Goal: Navigation & Orientation: Find specific page/section

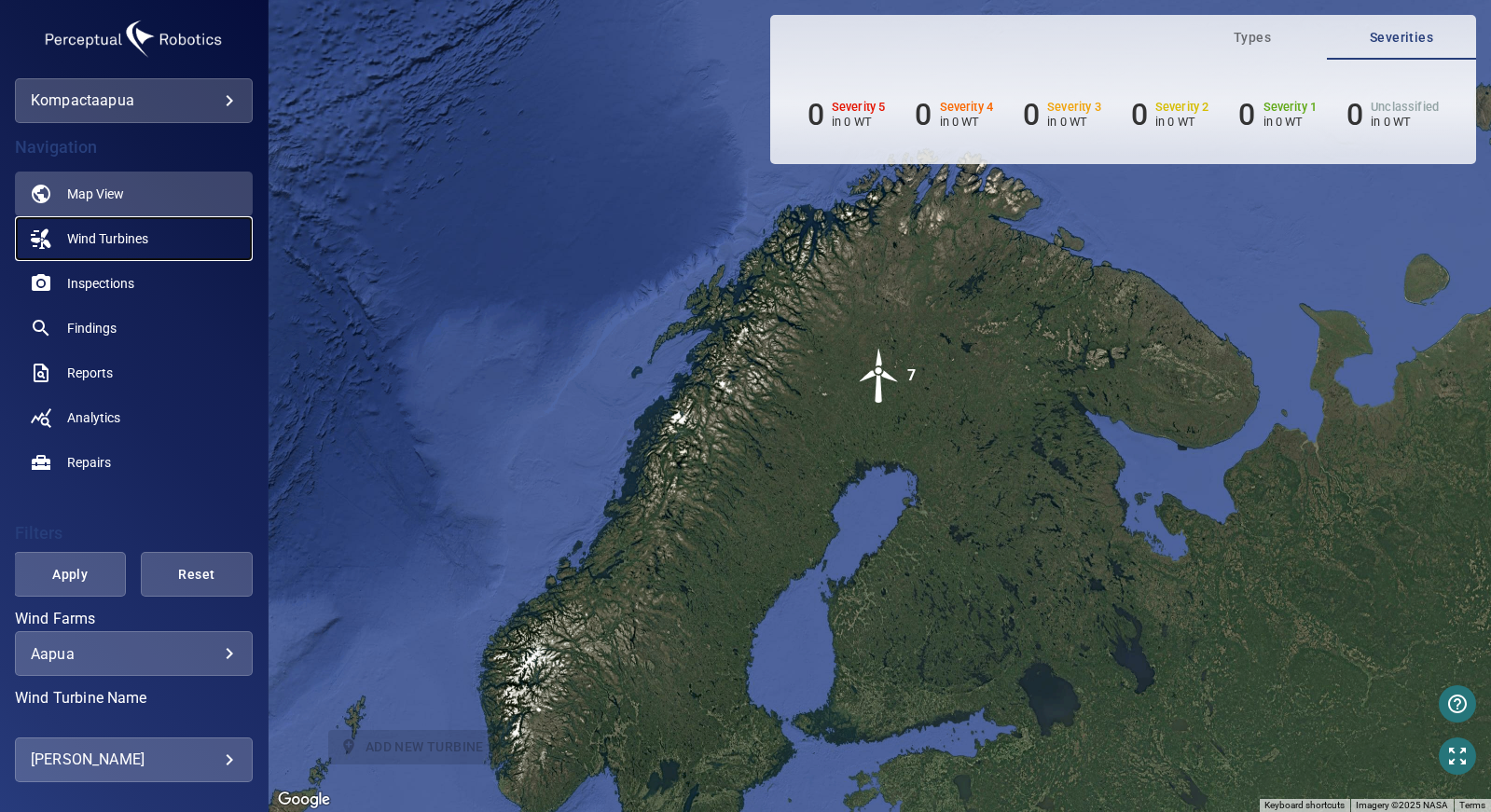
click at [126, 237] on span "Wind Turbines" at bounding box center [107, 239] width 81 height 19
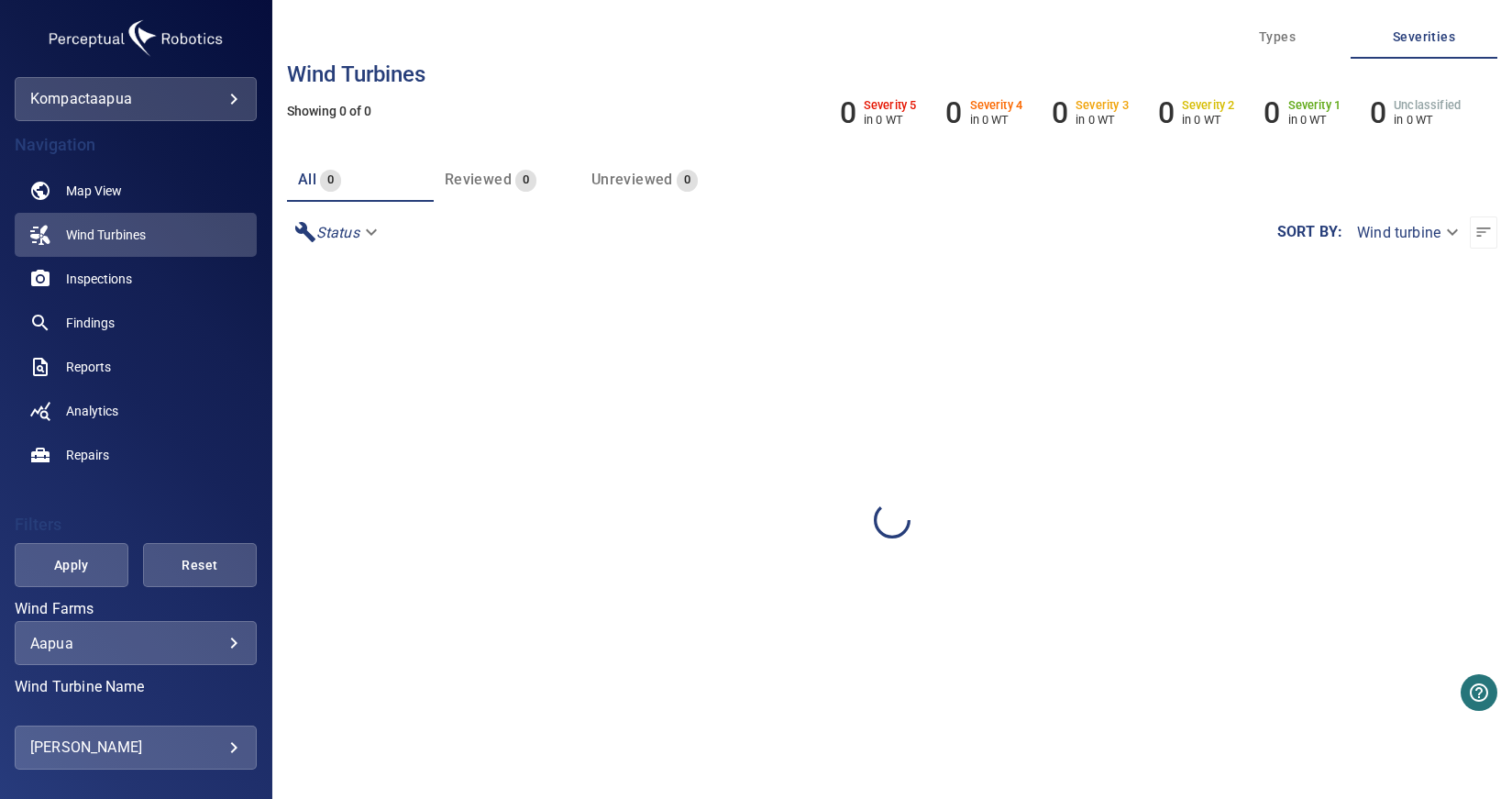
click at [619, 176] on span "Unreviewed" at bounding box center [631, 179] width 82 height 18
click at [477, 182] on span "Reviewed" at bounding box center [477, 179] width 67 height 18
click at [165, 237] on link "Wind Turbines" at bounding box center [136, 234] width 242 height 44
click at [115, 188] on span "Map View" at bounding box center [94, 191] width 56 height 19
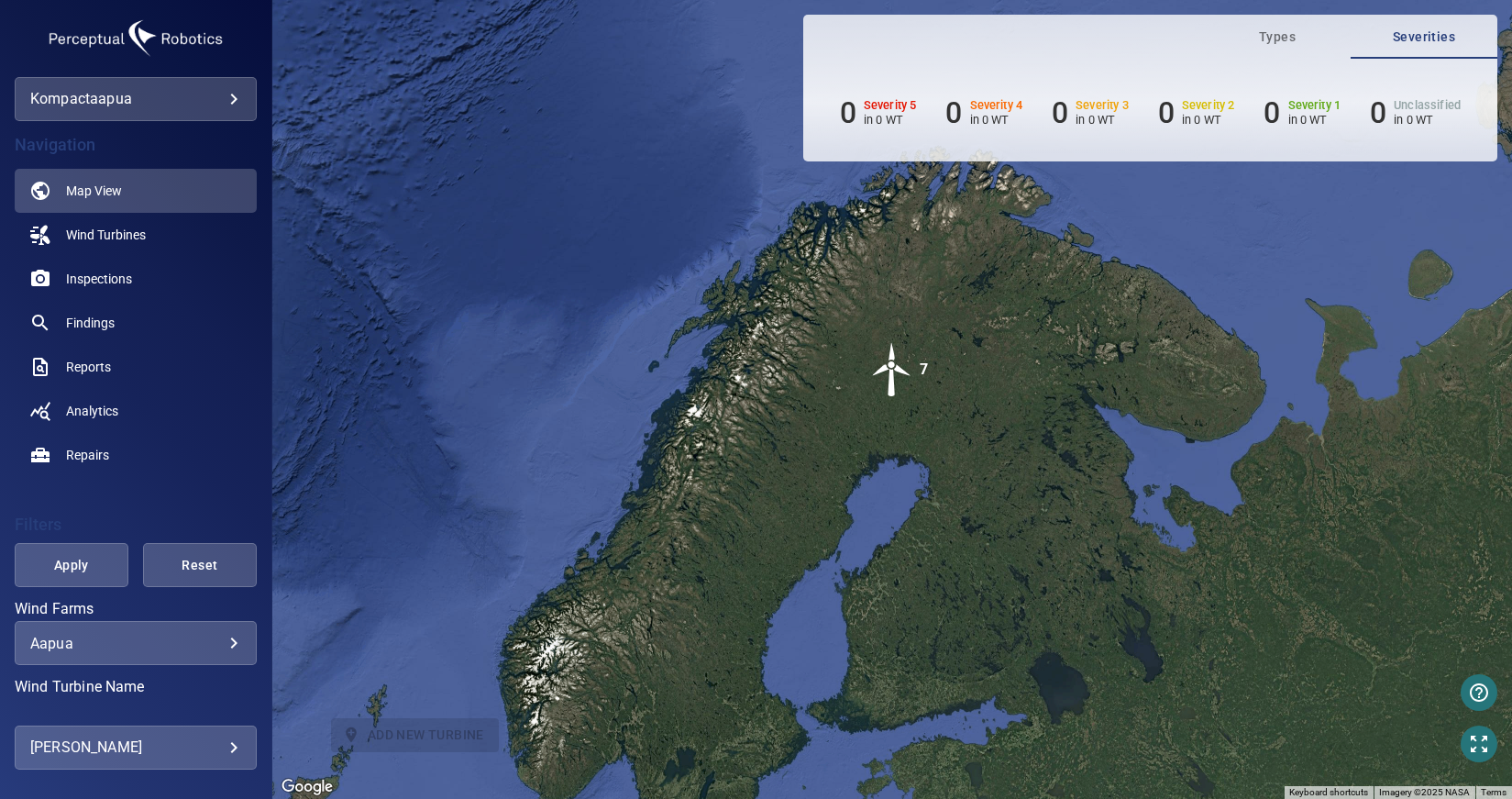
click at [896, 375] on img "7" at bounding box center [892, 369] width 55 height 55
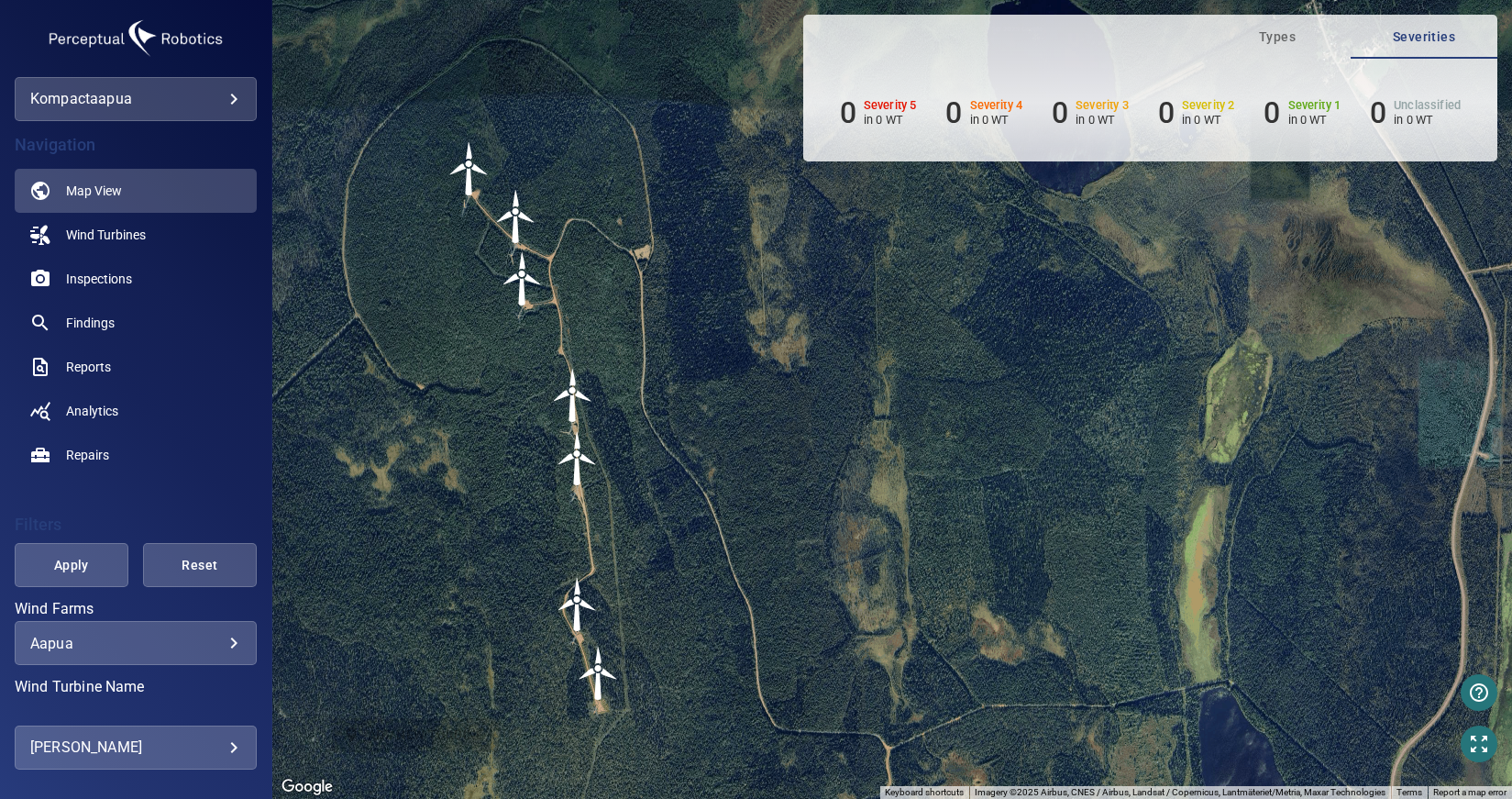
drag, startPoint x: 1108, startPoint y: 245, endPoint x: 747, endPoint y: 293, distance: 364.2
click at [747, 293] on div "To navigate, press the arrow keys. To activate drag with keyboard, press Alt + …" at bounding box center [892, 400] width 1239 height 799
click at [596, 670] on img "T21774" at bounding box center [597, 671] width 55 height 55
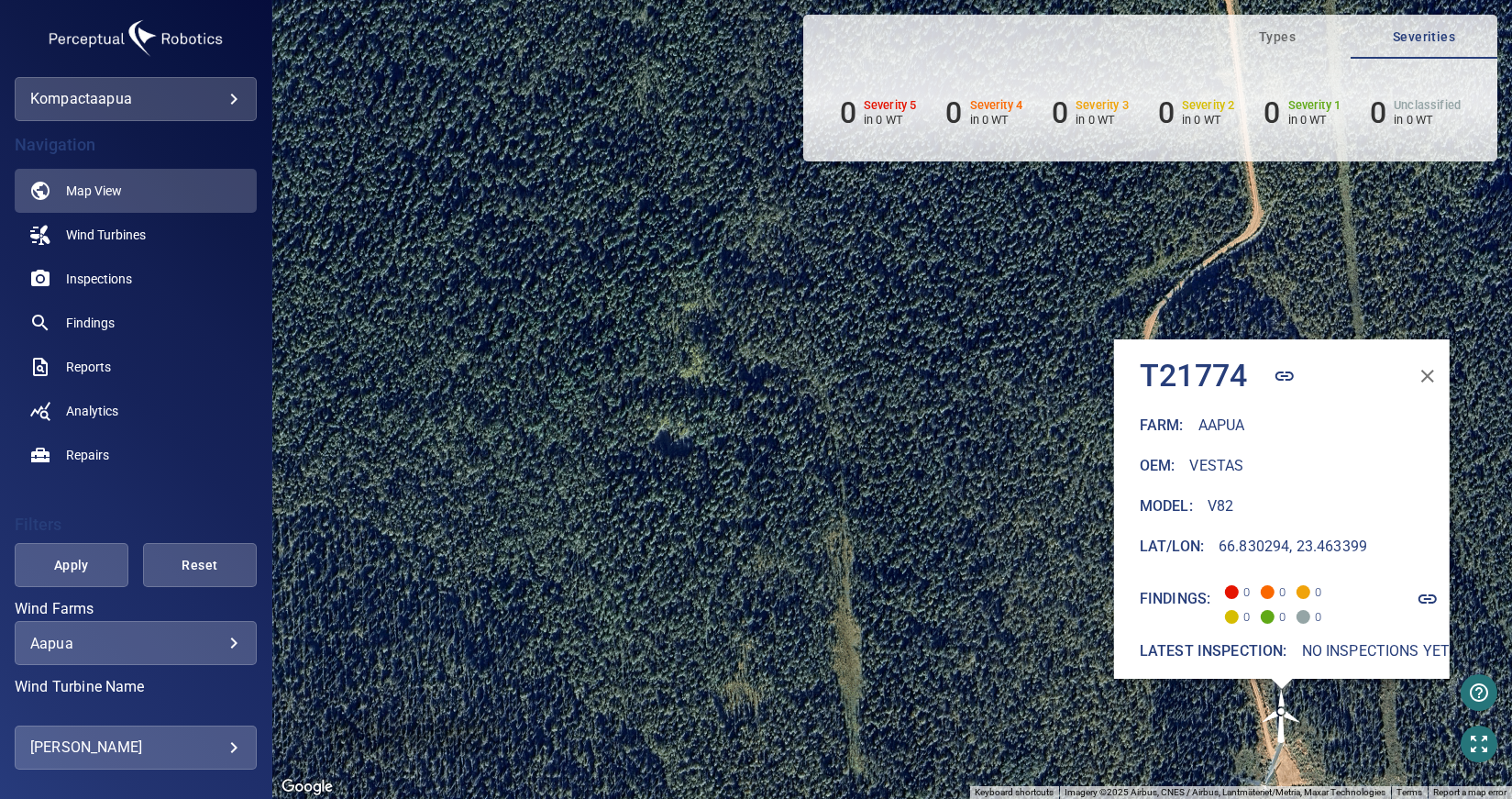
click at [1273, 365] on icon "button" at bounding box center [1283, 375] width 22 height 22
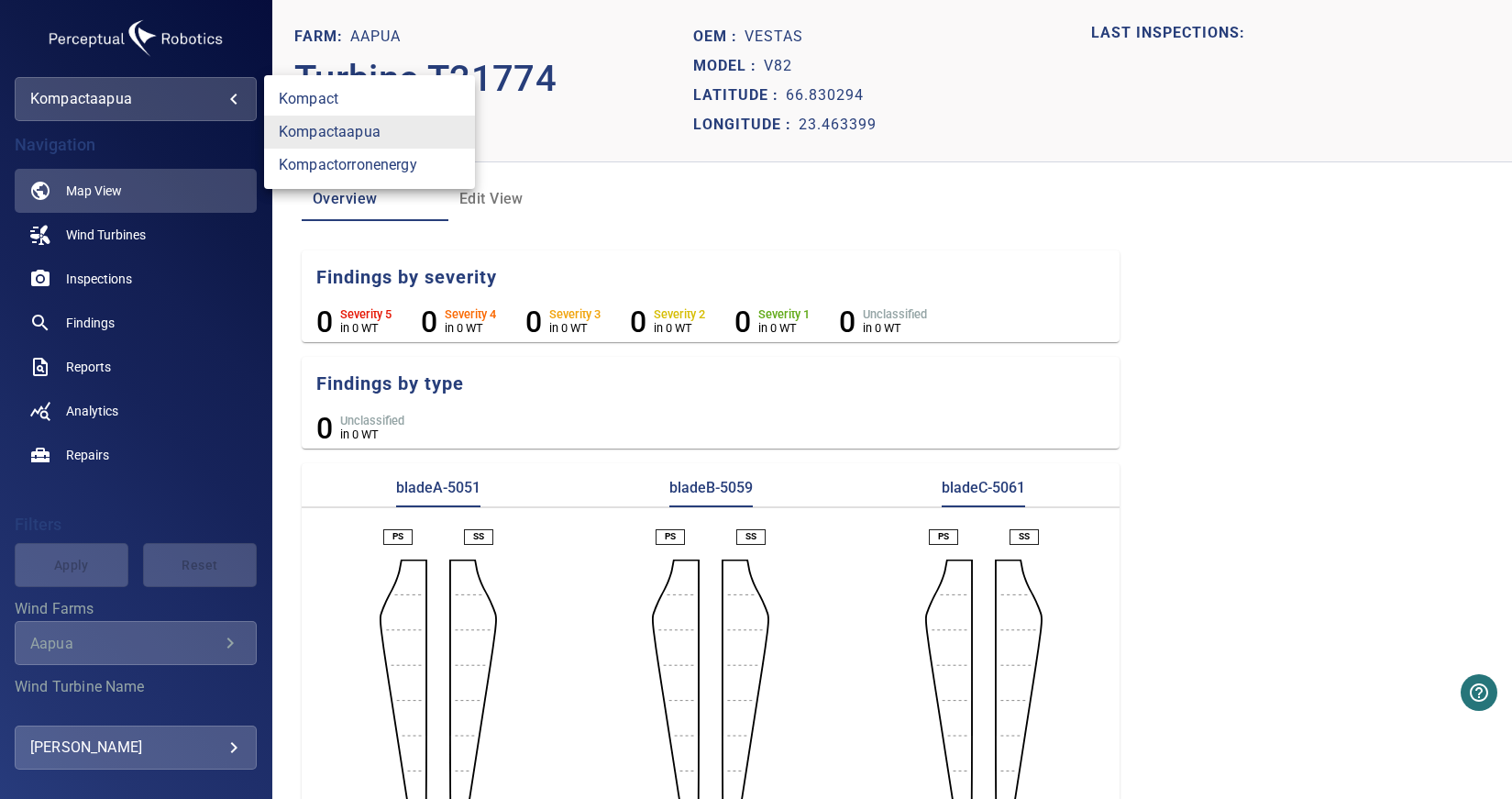
click at [148, 102] on body "**********" at bounding box center [756, 400] width 1512 height 799
click at [101, 100] on div at bounding box center [756, 400] width 1512 height 799
click at [236, 98] on body "**********" at bounding box center [756, 400] width 1512 height 799
click at [336, 169] on link "kompactorronenergy" at bounding box center [369, 164] width 210 height 33
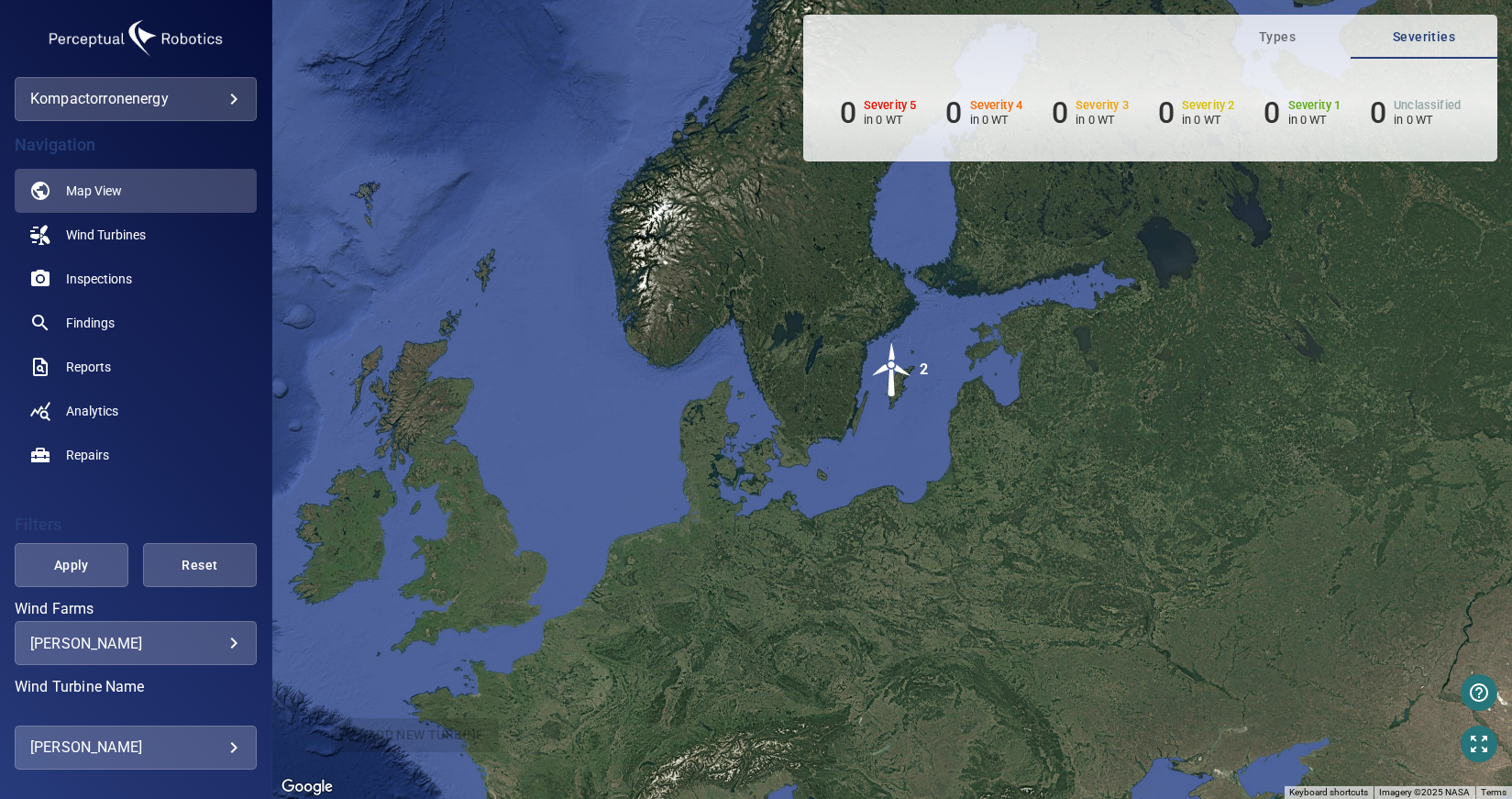
click at [887, 368] on img "2" at bounding box center [892, 369] width 55 height 55
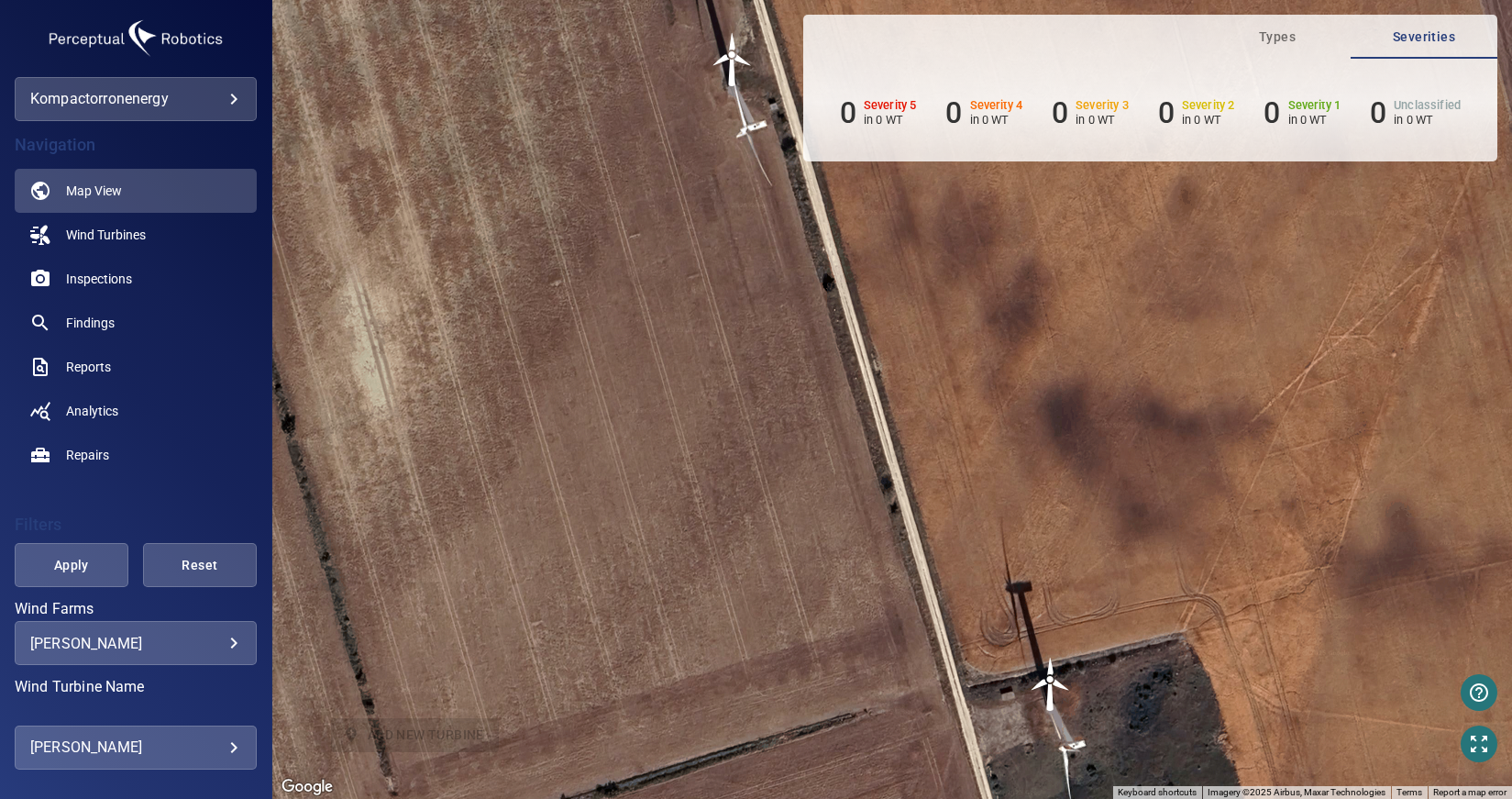
click at [191, 114] on div "**********" at bounding box center [136, 99] width 242 height 44
click at [208, 102] on body "**********" at bounding box center [756, 400] width 1512 height 799
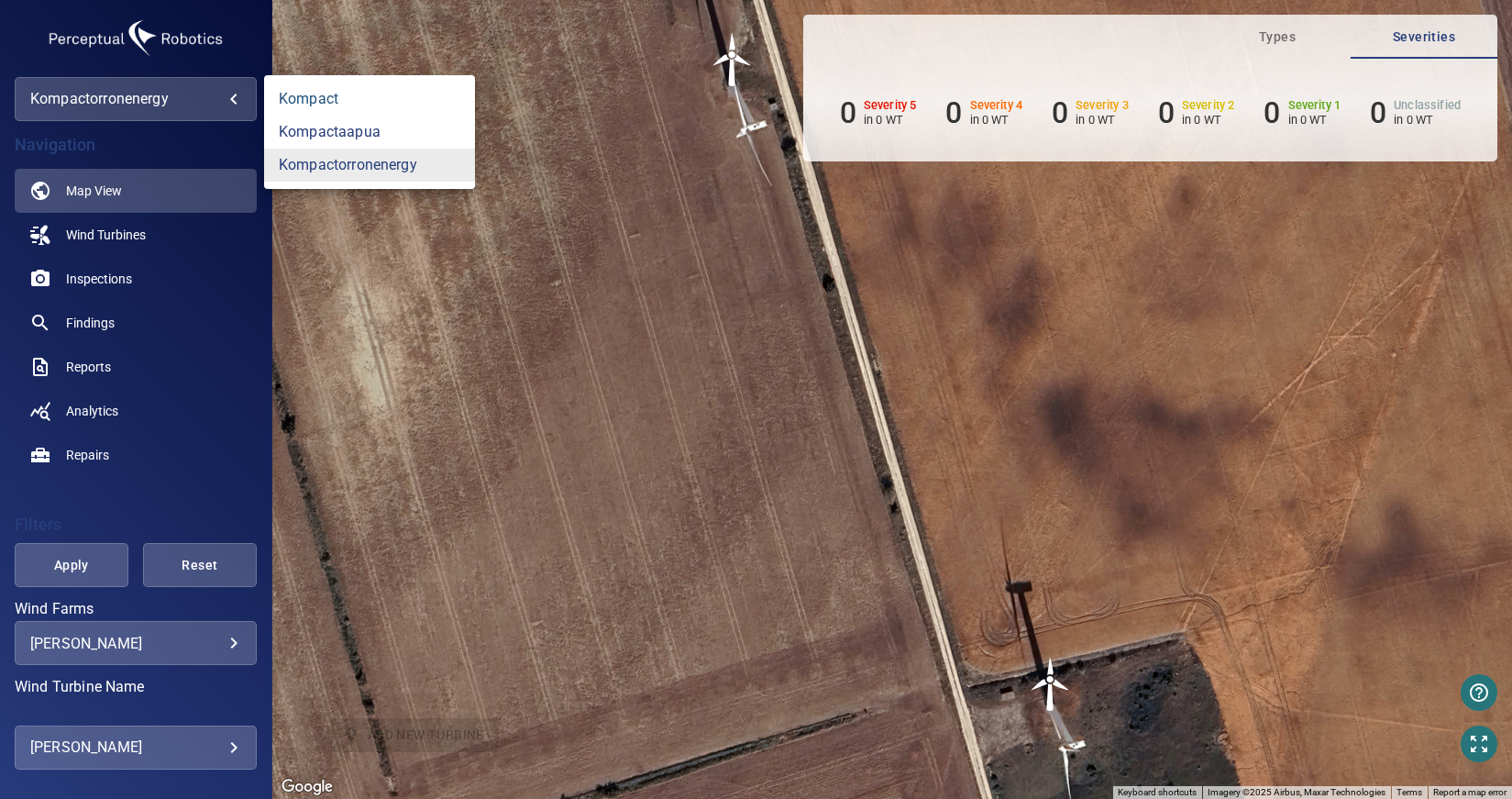
click at [297, 109] on link "kompact" at bounding box center [369, 99] width 210 height 33
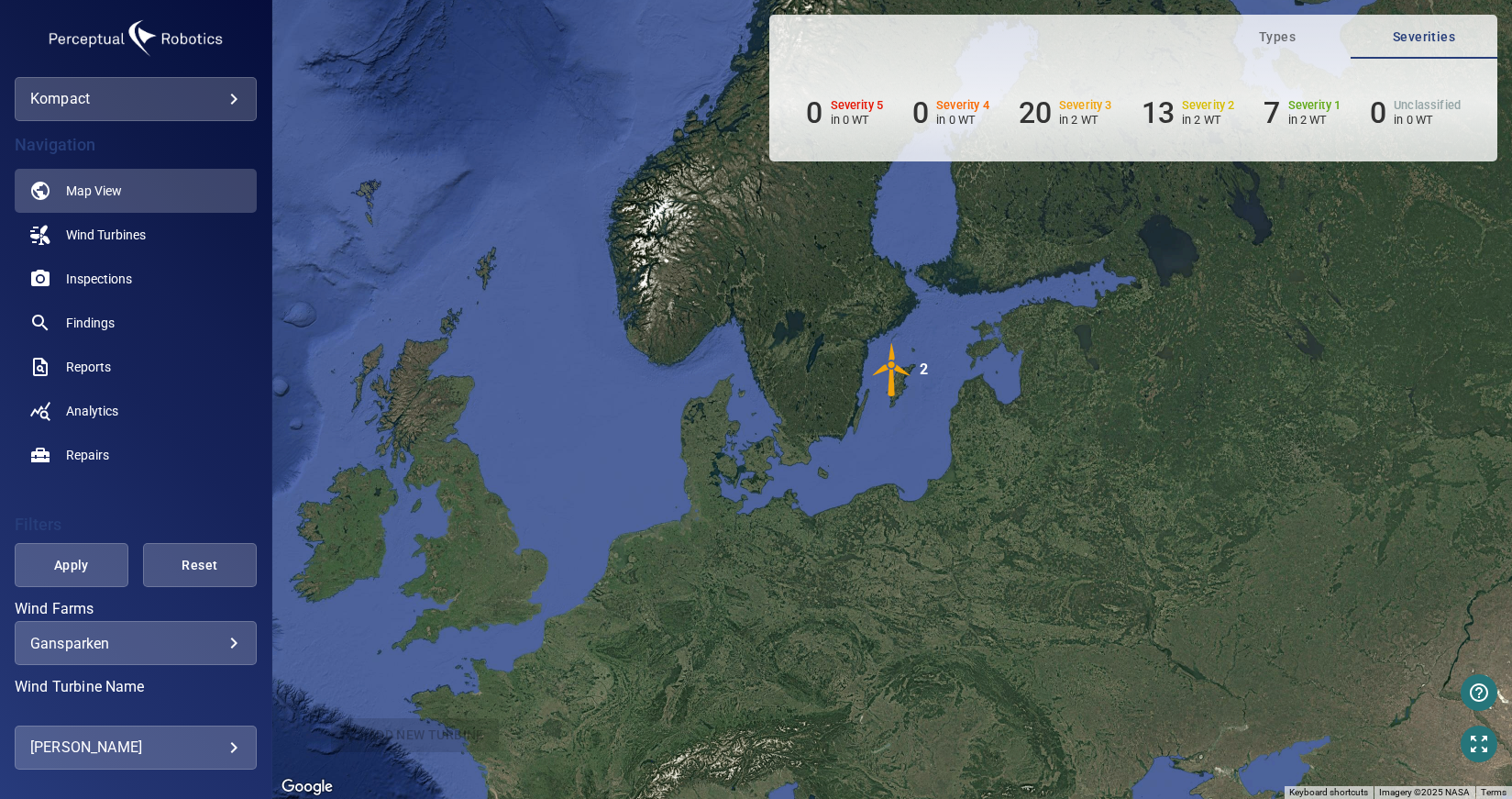
click at [890, 371] on img "2" at bounding box center [892, 369] width 55 height 55
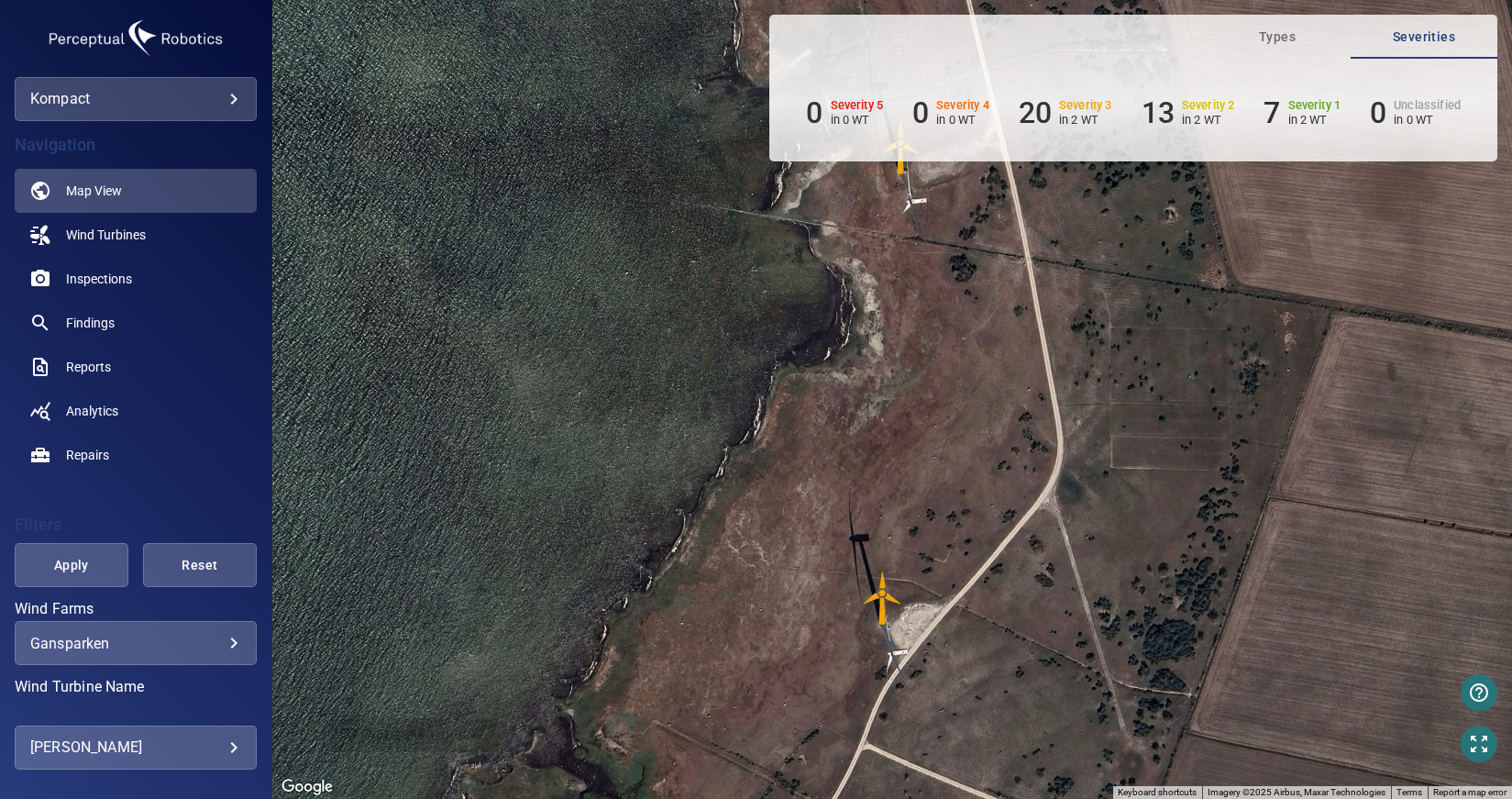
click at [883, 599] on img "G6_34114" at bounding box center [882, 598] width 55 height 55
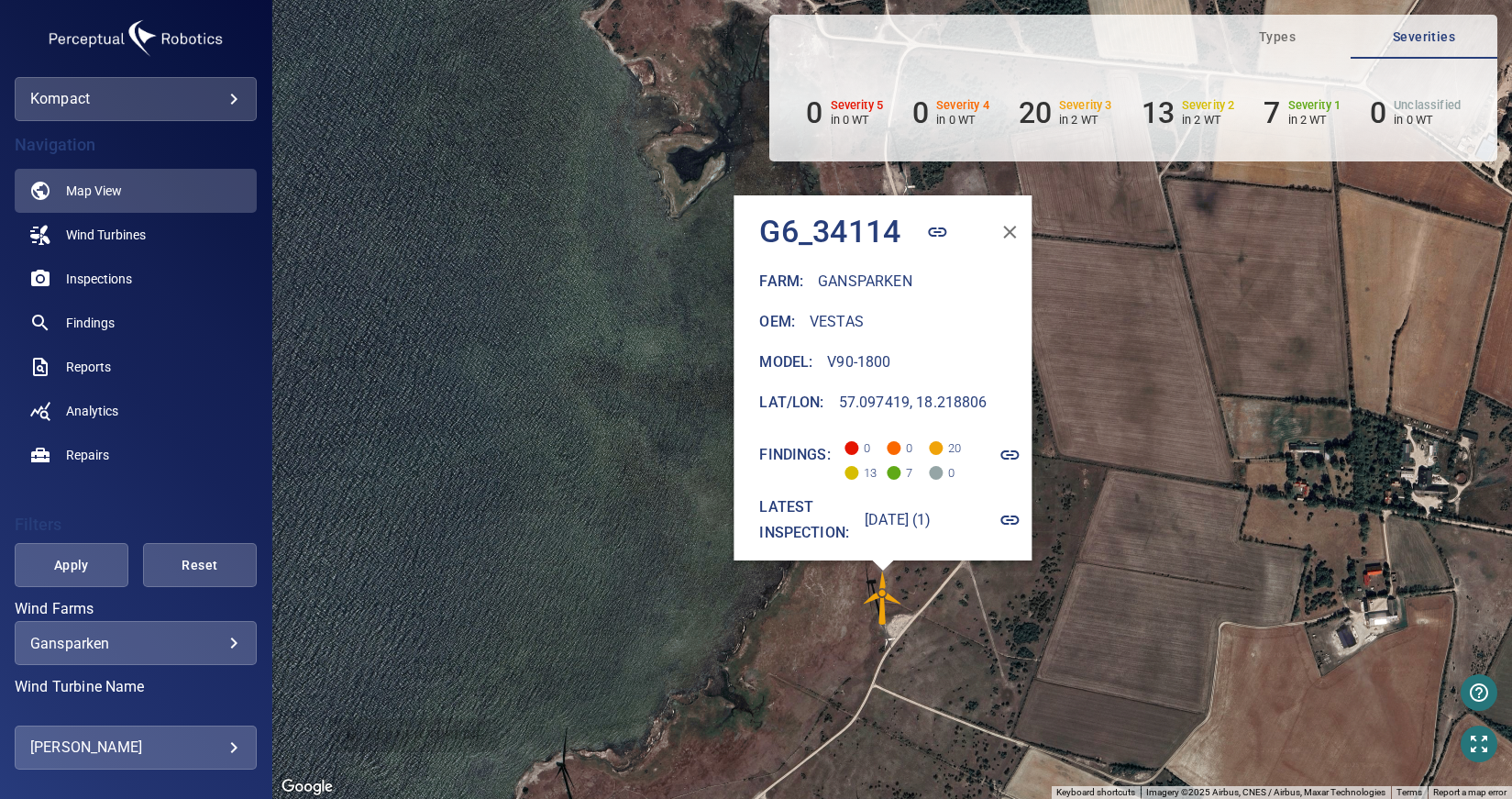
click at [1020, 221] on icon "button" at bounding box center [1009, 231] width 22 height 22
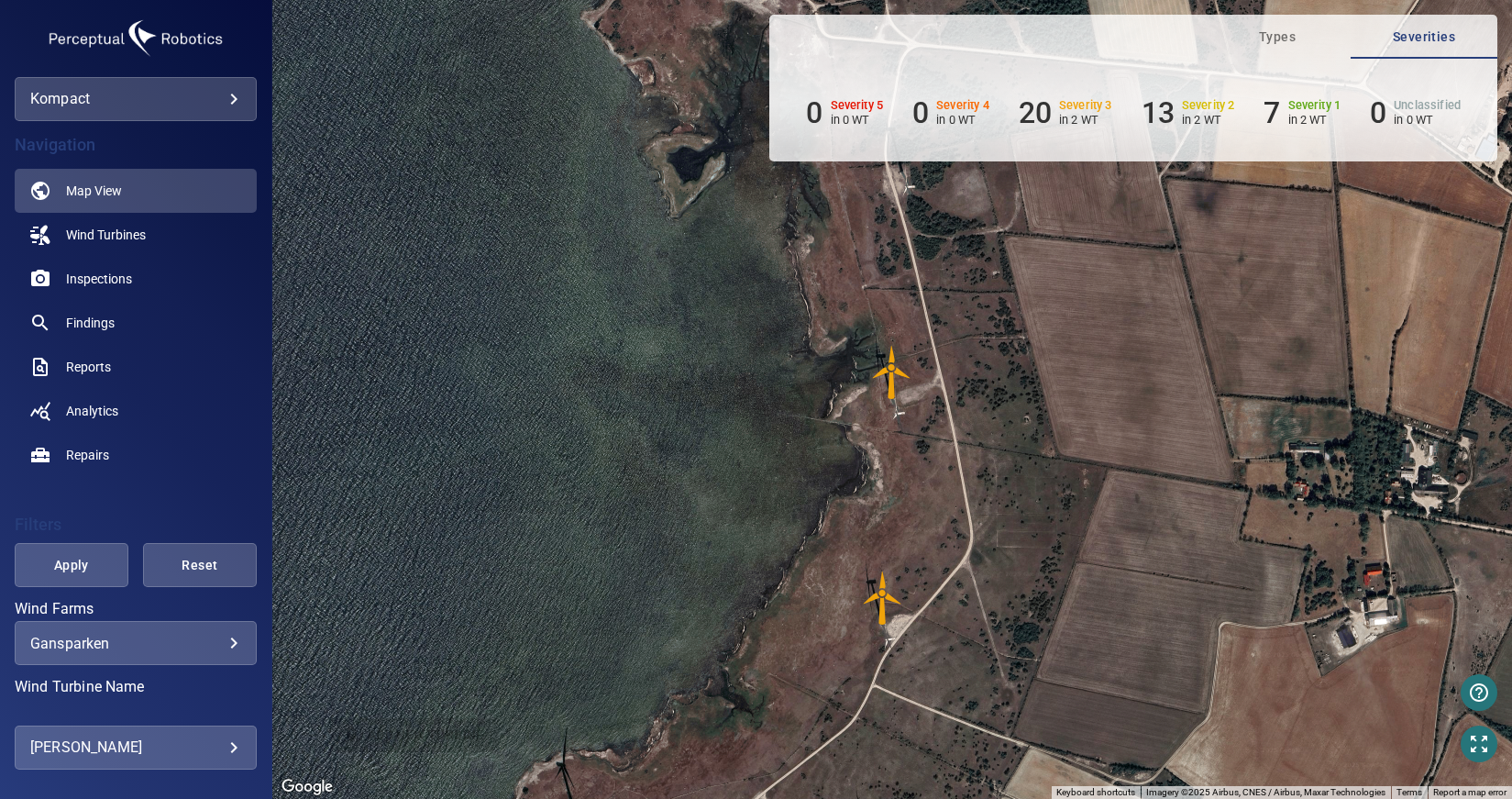
click at [895, 362] on img "G5_34113" at bounding box center [892, 372] width 55 height 55
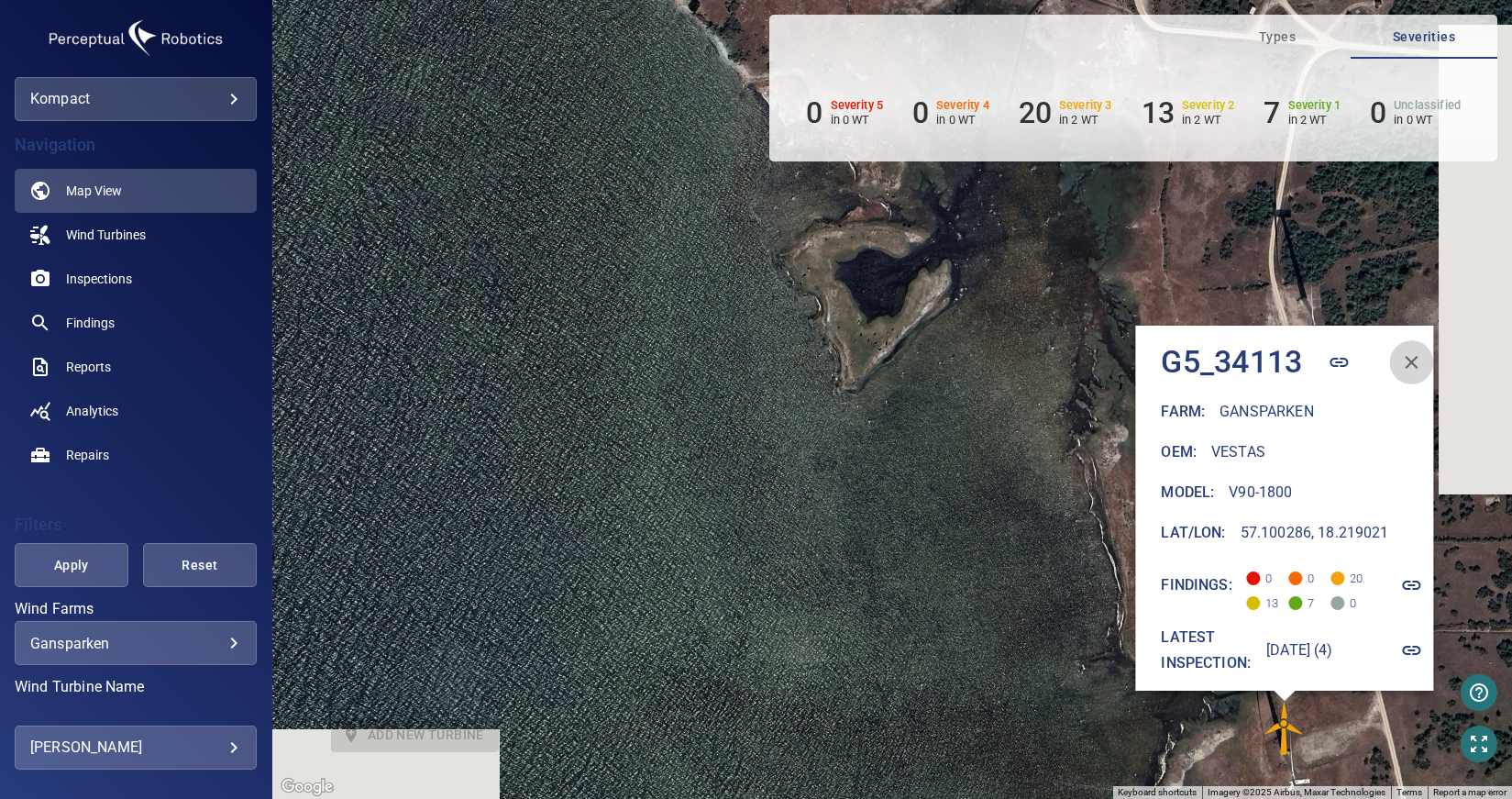
click at [1432, 365] on button "button" at bounding box center [1411, 362] width 44 height 44
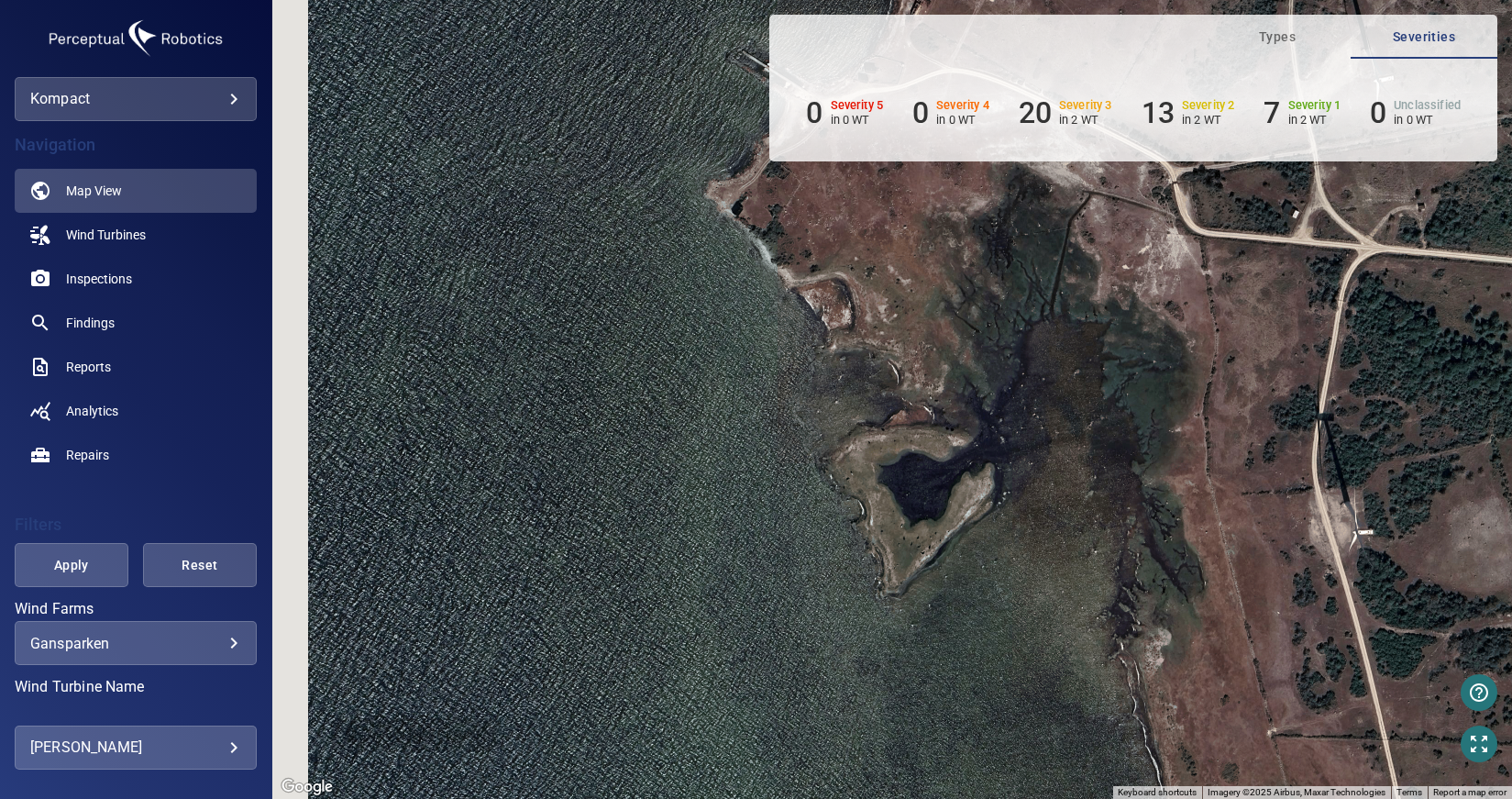
drag, startPoint x: 761, startPoint y: 412, endPoint x: 565, endPoint y: 675, distance: 328.0
click at [565, 675] on div "To activate drag with keyboard, press Alt + Enter. Once in keyboard drag state,…" at bounding box center [892, 400] width 1239 height 799
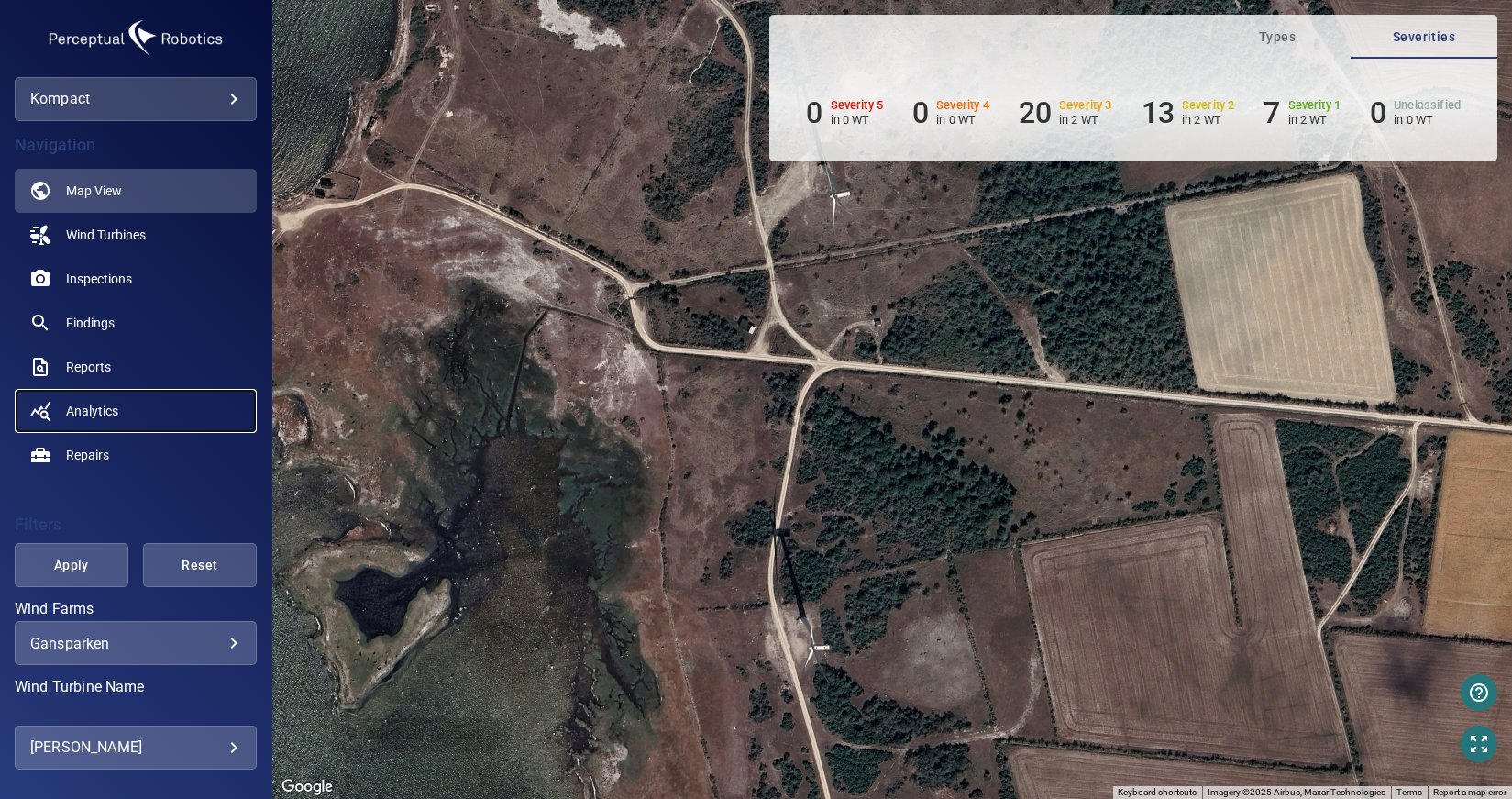
click at [119, 409] on link "Analytics" at bounding box center [136, 411] width 242 height 44
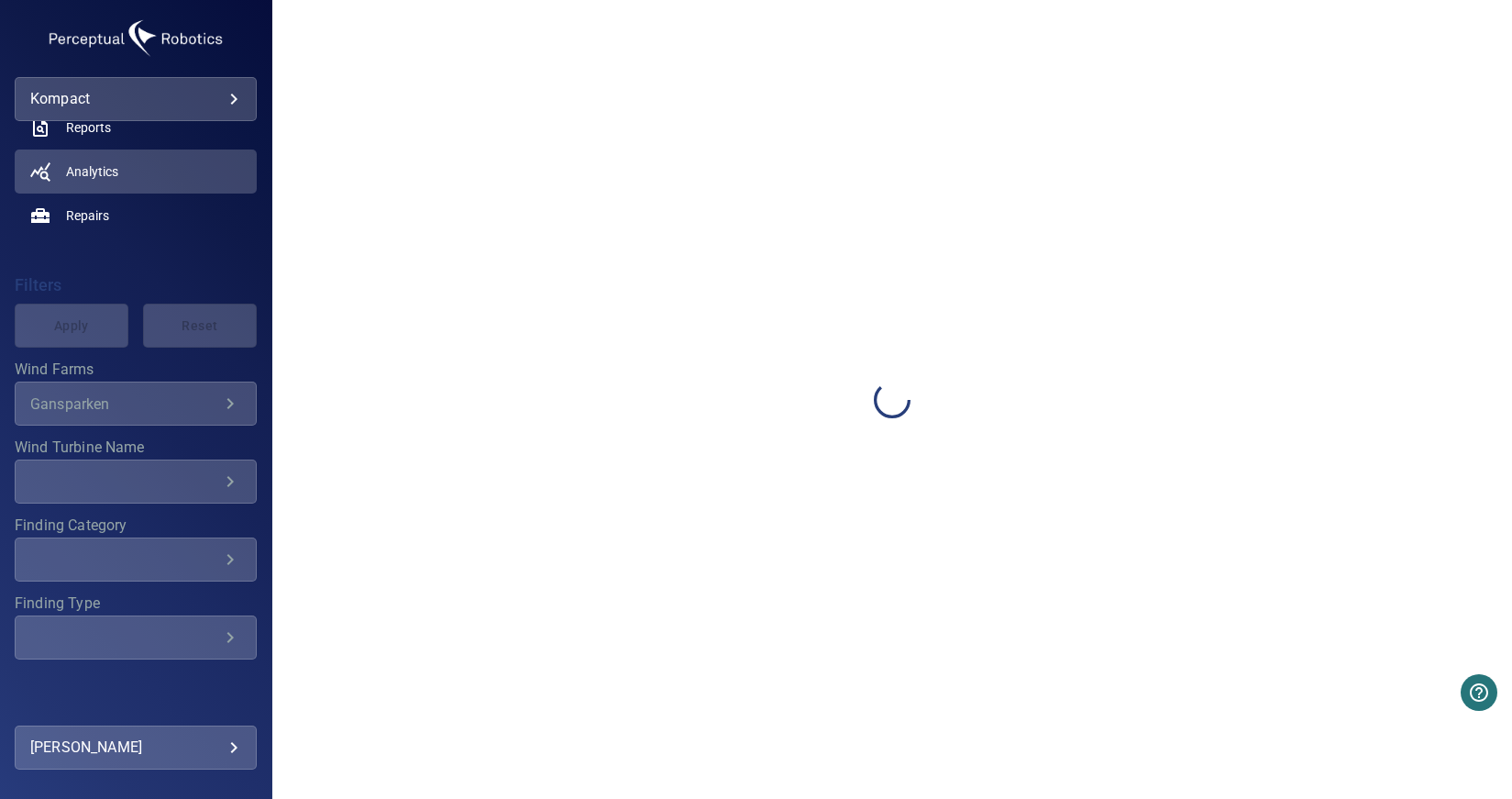
scroll to position [261, 0]
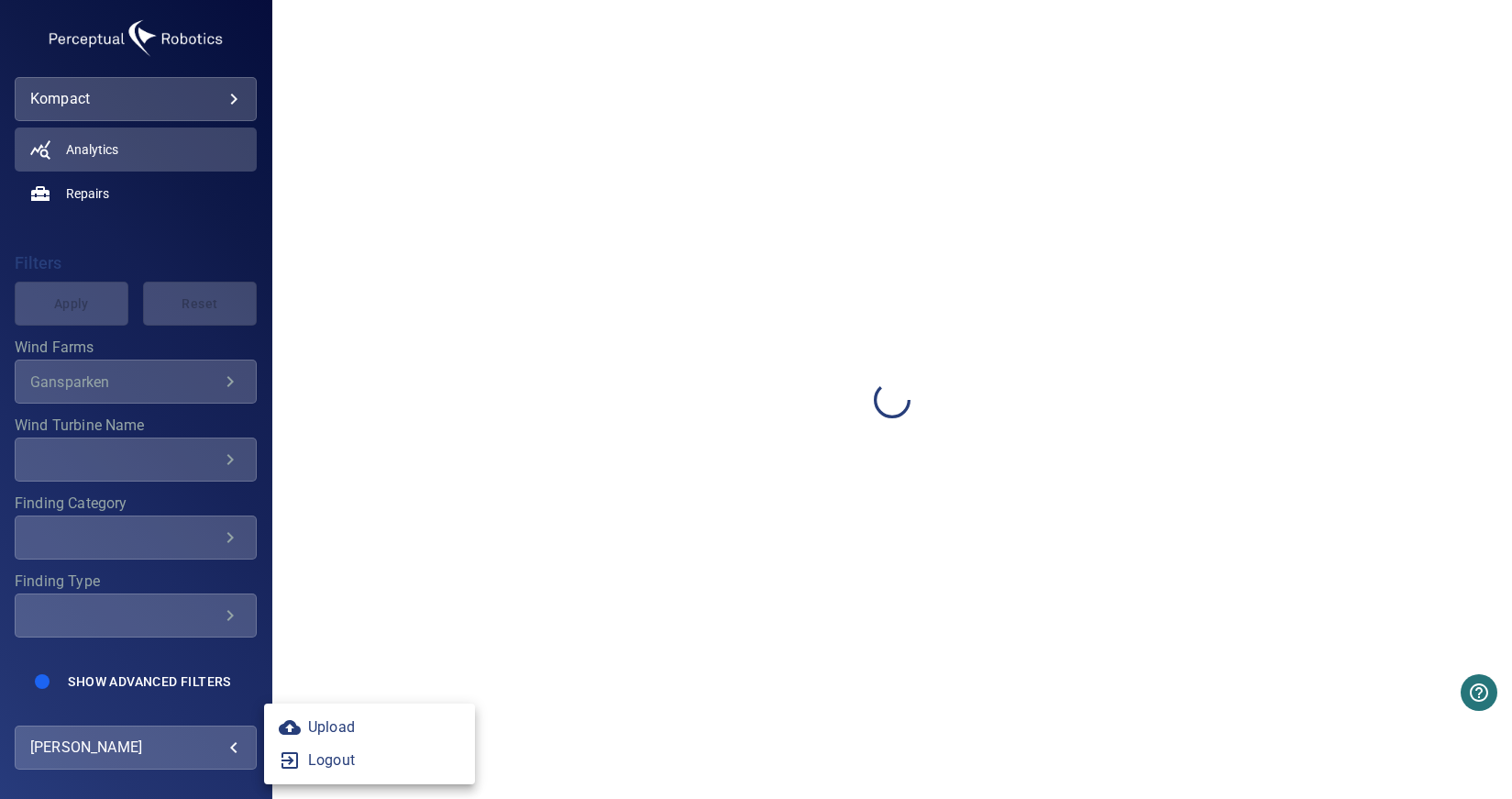
click at [212, 741] on body "**********" at bounding box center [756, 400] width 1512 height 799
click at [212, 741] on div at bounding box center [756, 400] width 1512 height 799
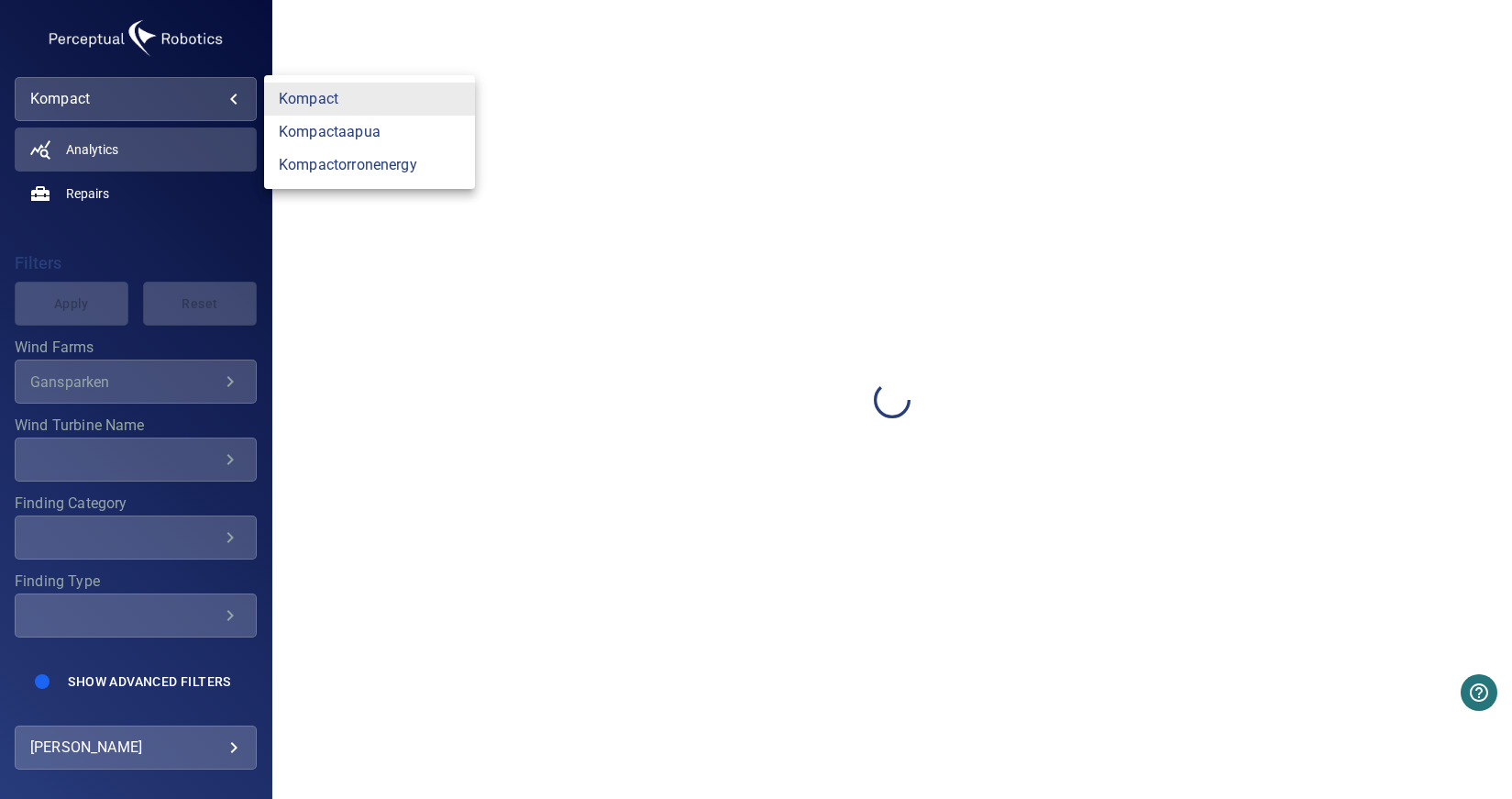
click at [220, 100] on body "**********" at bounding box center [756, 400] width 1512 height 799
click at [314, 131] on link "kompactaapua" at bounding box center [369, 132] width 210 height 33
